Goal: Task Accomplishment & Management: Complete application form

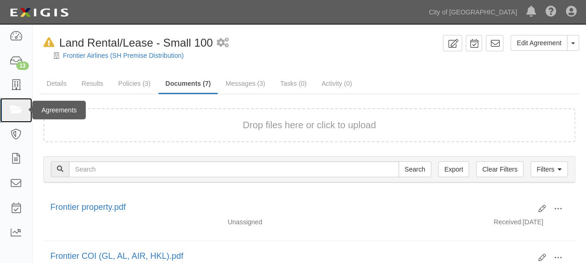
click at [10, 108] on icon at bounding box center [15, 110] width 13 height 11
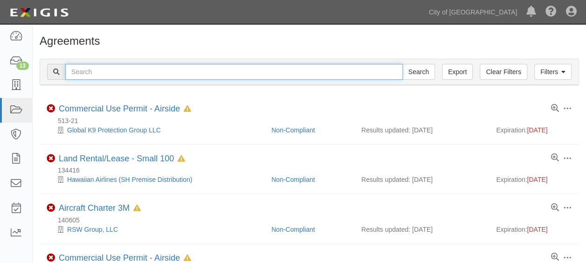
click at [91, 73] on input "text" at bounding box center [233, 72] width 337 height 16
type input "162489"
click at [402, 64] on input "Search" at bounding box center [418, 72] width 33 height 16
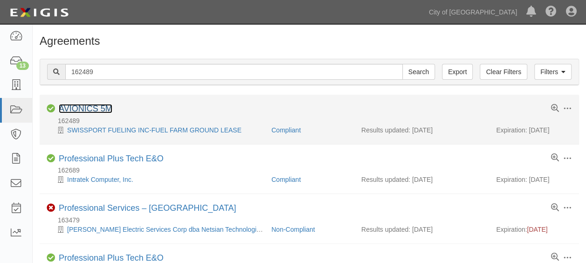
click at [90, 111] on link "AVIONICS 5M" at bounding box center [86, 108] width 54 height 9
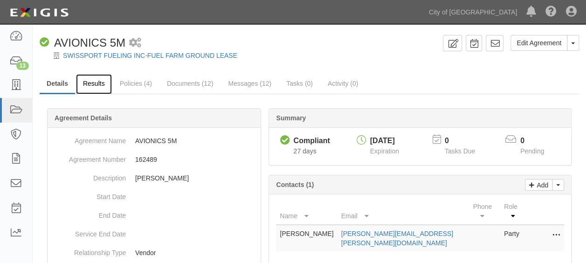
click at [96, 85] on link "Results" at bounding box center [94, 84] width 36 height 20
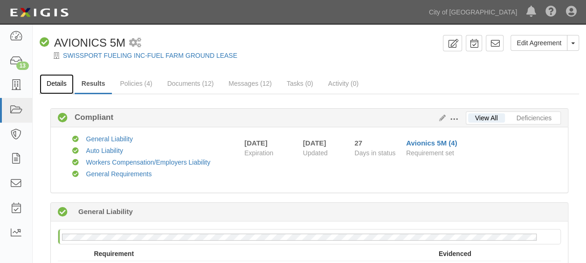
click at [57, 83] on link "Details" at bounding box center [57, 84] width 34 height 20
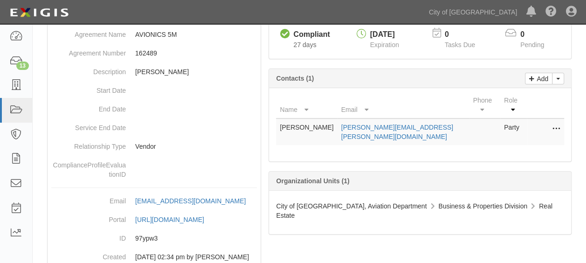
scroll to position [93, 0]
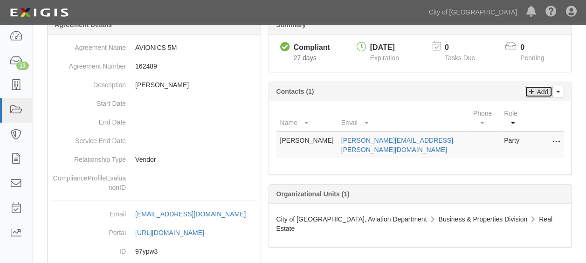
click at [535, 89] on p "Add" at bounding box center [541, 91] width 14 height 11
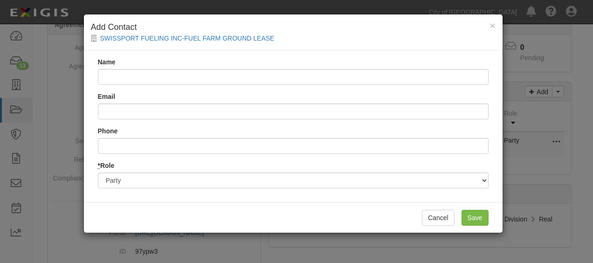
click at [152, 78] on input "Name" at bounding box center [293, 77] width 390 height 16
type input "[PERSON_NAME]"
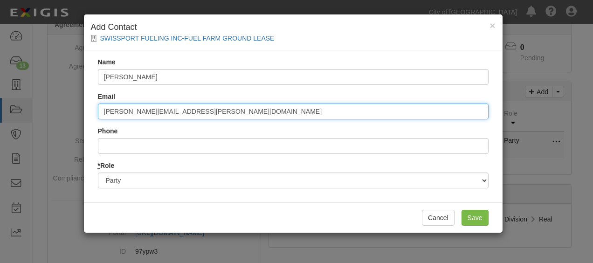
type input "[PERSON_NAME][EMAIL_ADDRESS][PERSON_NAME][DOMAIN_NAME]"
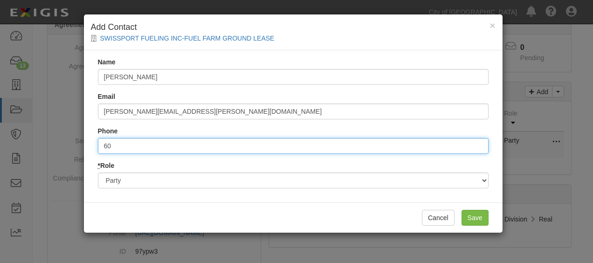
type input "6"
type input "4808238894"
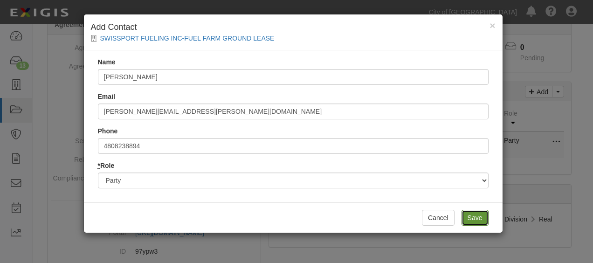
click at [473, 211] on input "Save" at bounding box center [474, 218] width 27 height 16
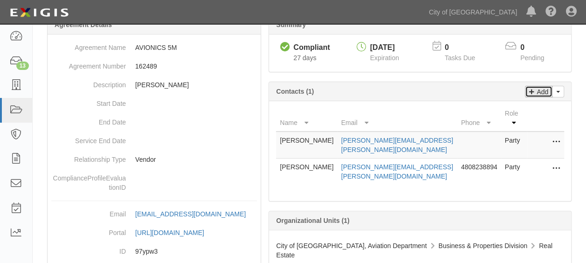
click at [547, 92] on p "Add" at bounding box center [541, 91] width 14 height 11
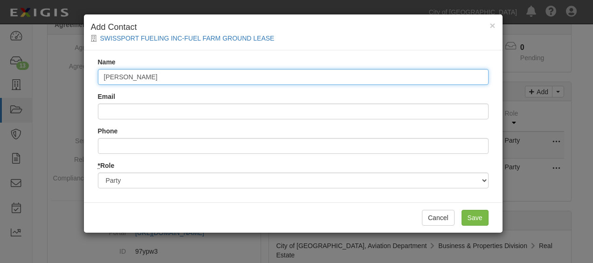
click at [219, 81] on input "[PERSON_NAME]" at bounding box center [293, 77] width 390 height 16
click at [126, 73] on input "[PERSON_NAME]" at bounding box center [293, 77] width 390 height 16
type input "[PERSON_NAME]"
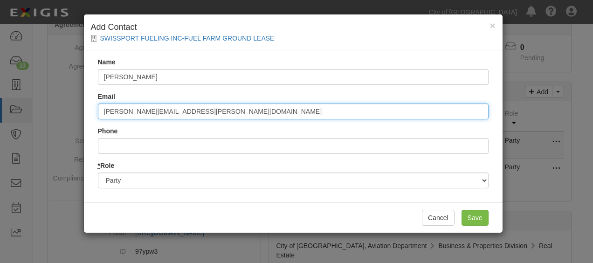
type input "[PERSON_NAME][EMAIL_ADDRESS][PERSON_NAME][DOMAIN_NAME]"
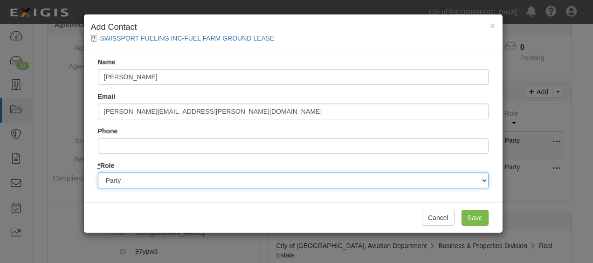
click at [312, 180] on select "Party Broker Other" at bounding box center [293, 180] width 390 height 16
select select "Other"
click at [98, 172] on select "Party Broker Other" at bounding box center [293, 180] width 390 height 16
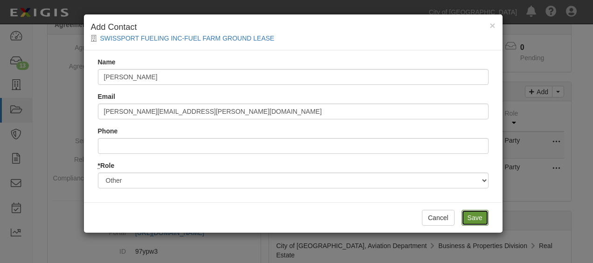
click at [466, 215] on input "Save" at bounding box center [474, 218] width 27 height 16
